Goal: Check status

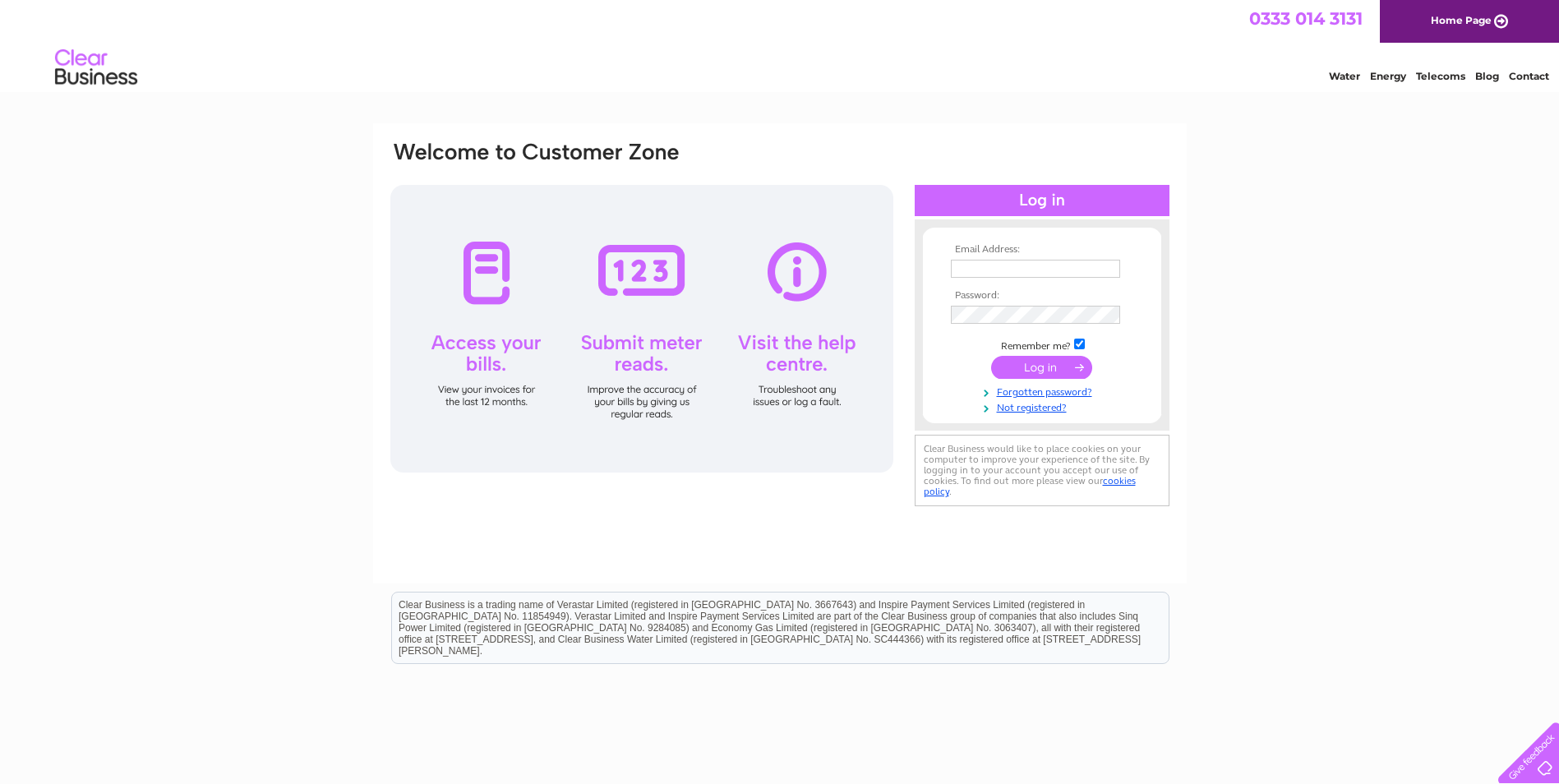
click at [1000, 261] on input "text" at bounding box center [1035, 269] width 169 height 18
type input "[PERSON_NAME][EMAIL_ADDRESS][PERSON_NAME][DOMAIN_NAME]"
click at [1048, 364] on input "submit" at bounding box center [1041, 367] width 101 height 23
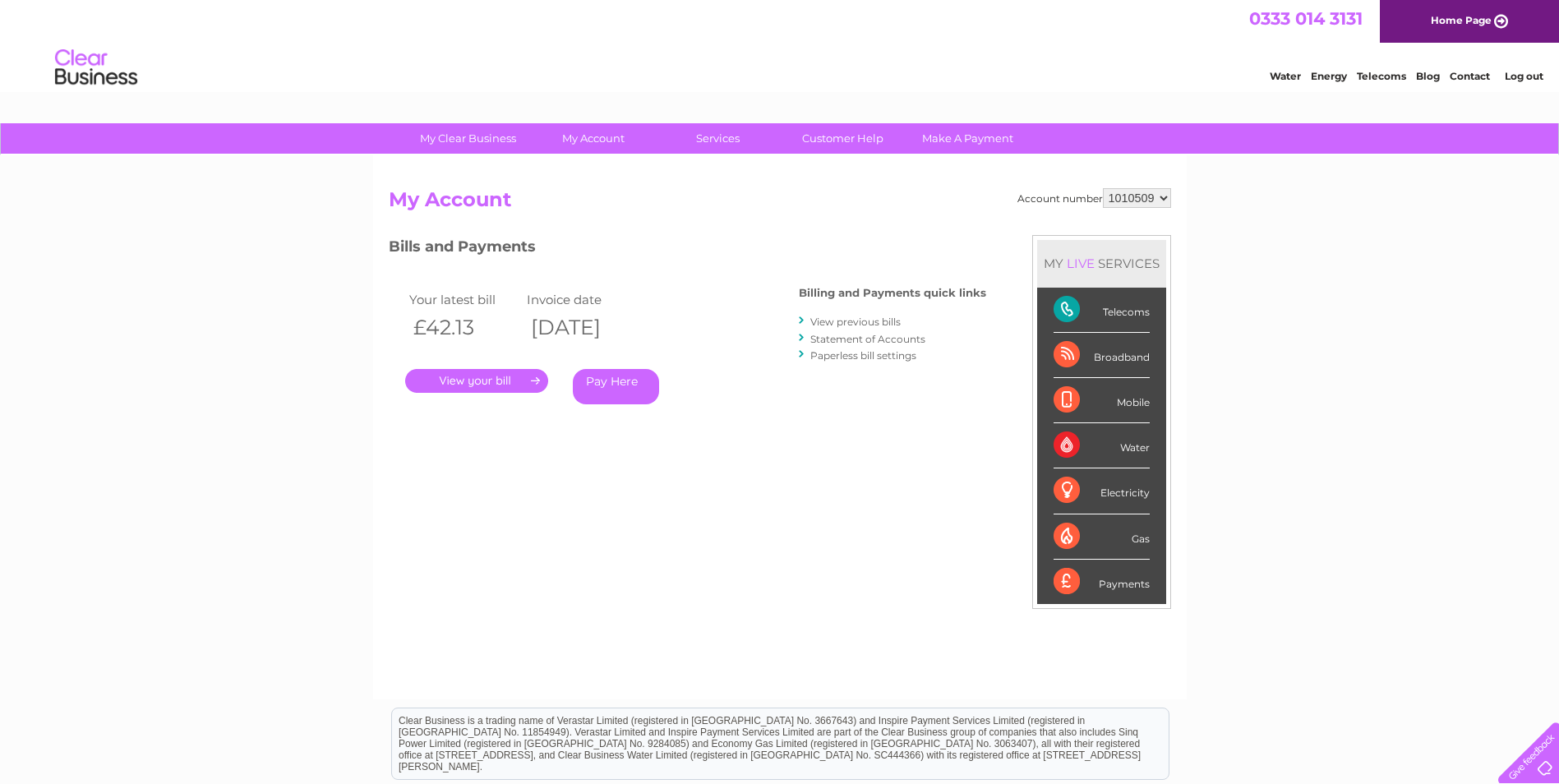
click at [481, 381] on link "." at bounding box center [476, 381] width 143 height 24
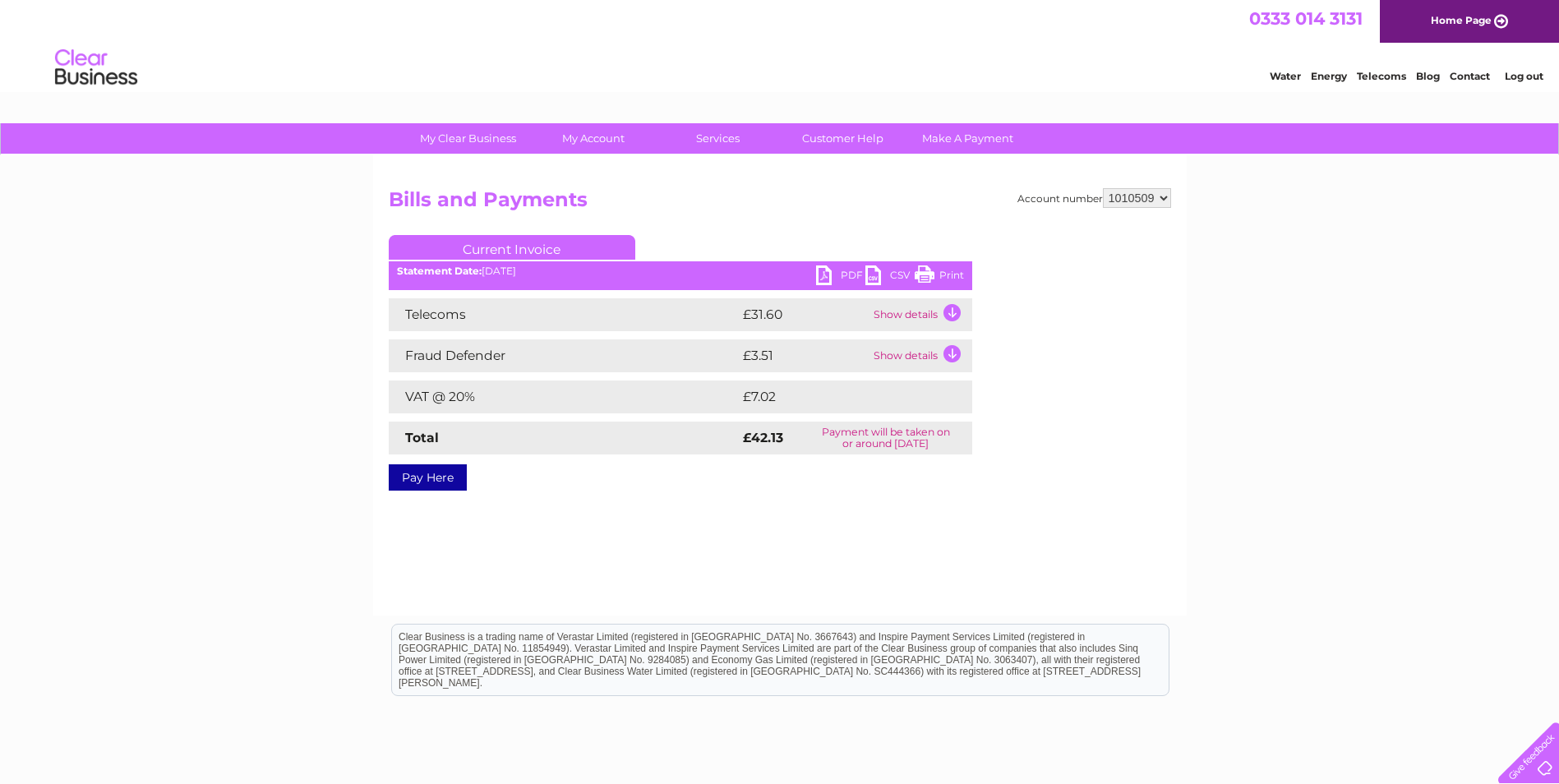
click at [826, 269] on link "PDF" at bounding box center [841, 277] width 49 height 24
